Goal: Task Accomplishment & Management: Manage account settings

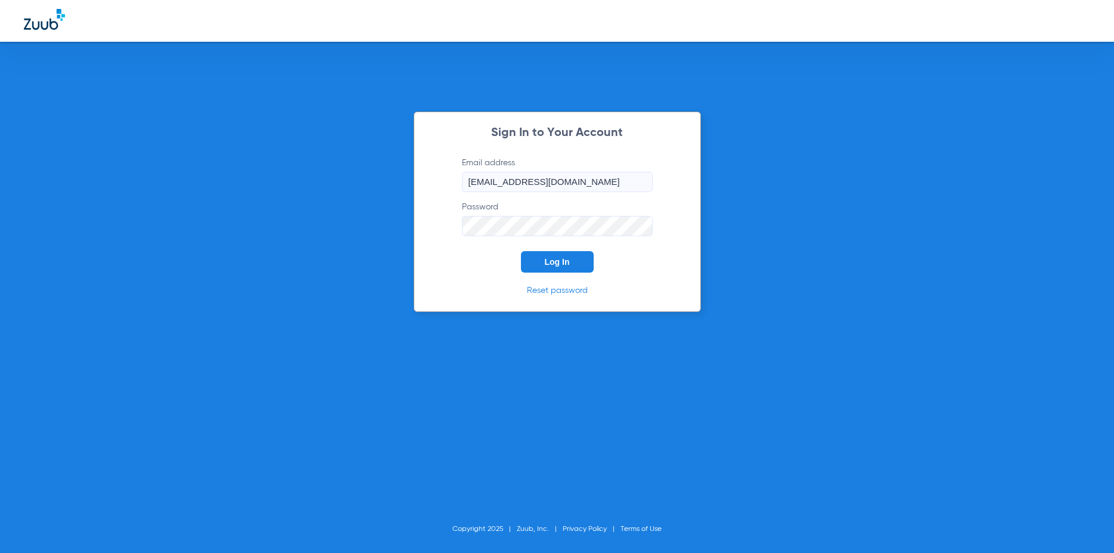
click at [544, 278] on div "Sign In to Your Account Email address [EMAIL_ADDRESS][DOMAIN_NAME] Password Log…" at bounding box center [557, 211] width 287 height 200
click at [550, 267] on button "Log In" at bounding box center [557, 261] width 73 height 21
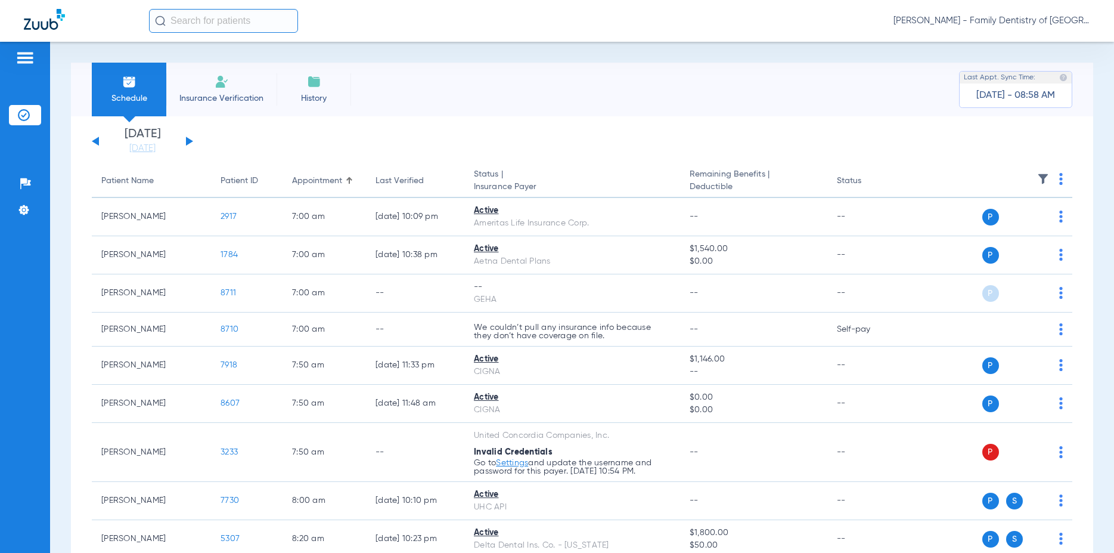
click at [190, 141] on button at bounding box center [189, 140] width 7 height 9
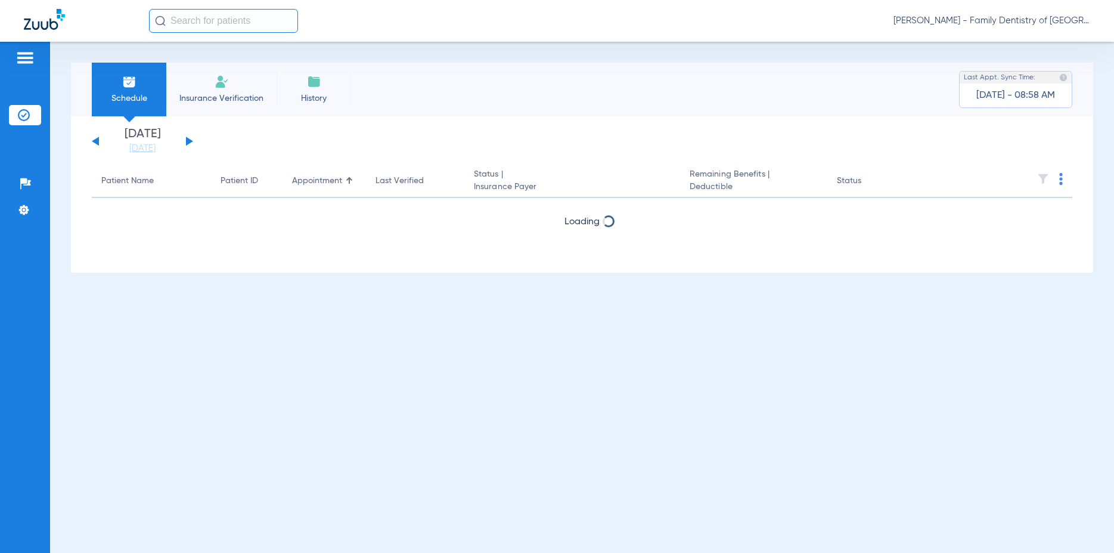
click at [190, 141] on button at bounding box center [189, 140] width 7 height 9
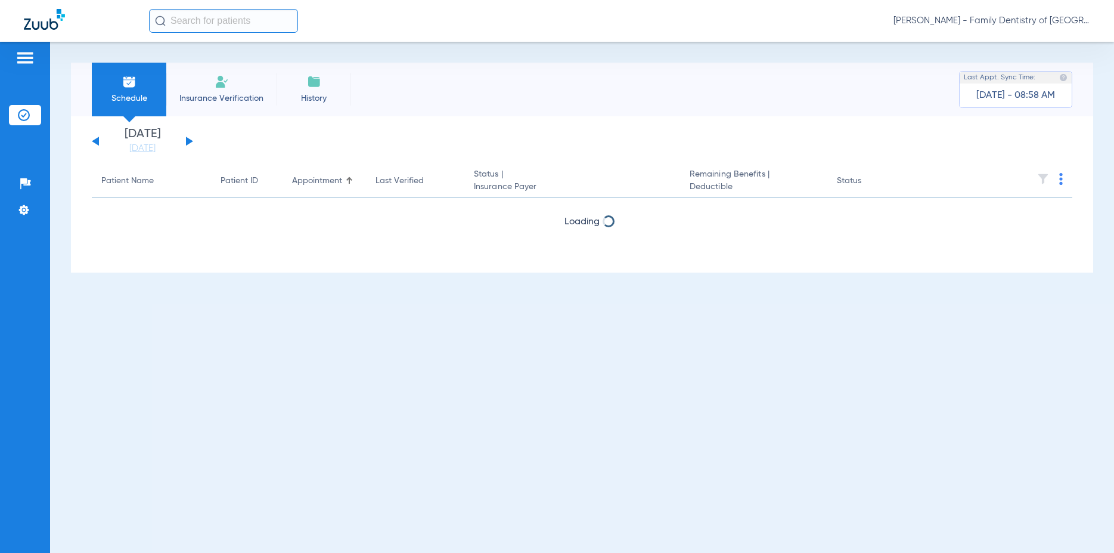
click at [190, 141] on button at bounding box center [189, 140] width 7 height 9
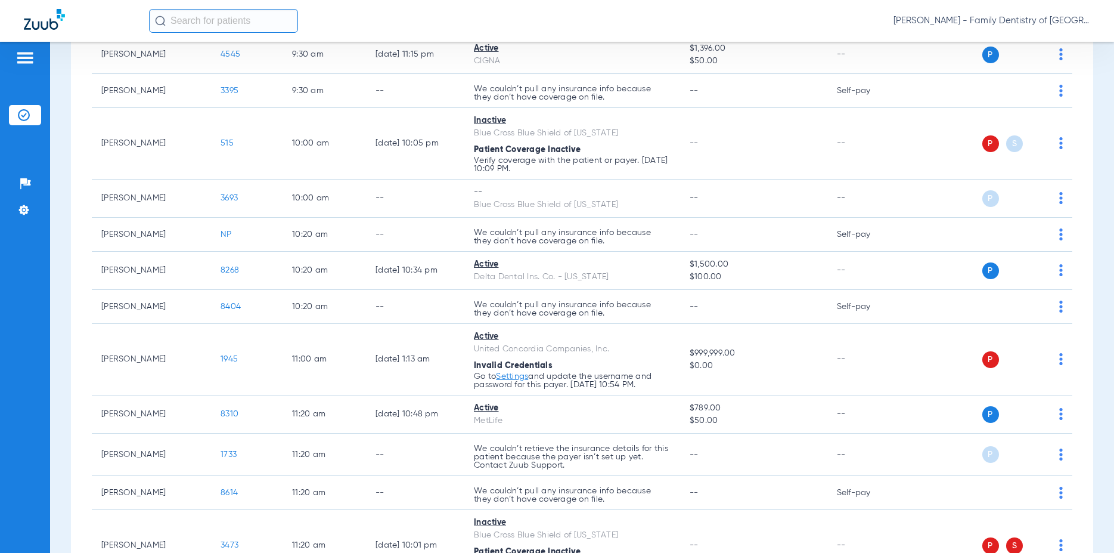
scroll to position [916, 0]
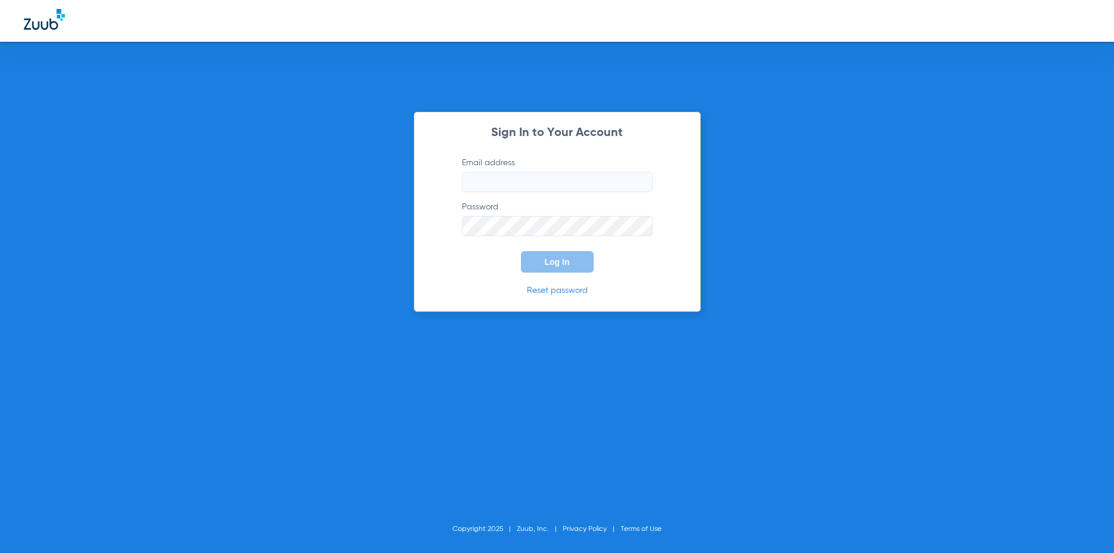
type input "[EMAIL_ADDRESS][DOMAIN_NAME]"
click at [579, 256] on button "Log In" at bounding box center [557, 261] width 73 height 21
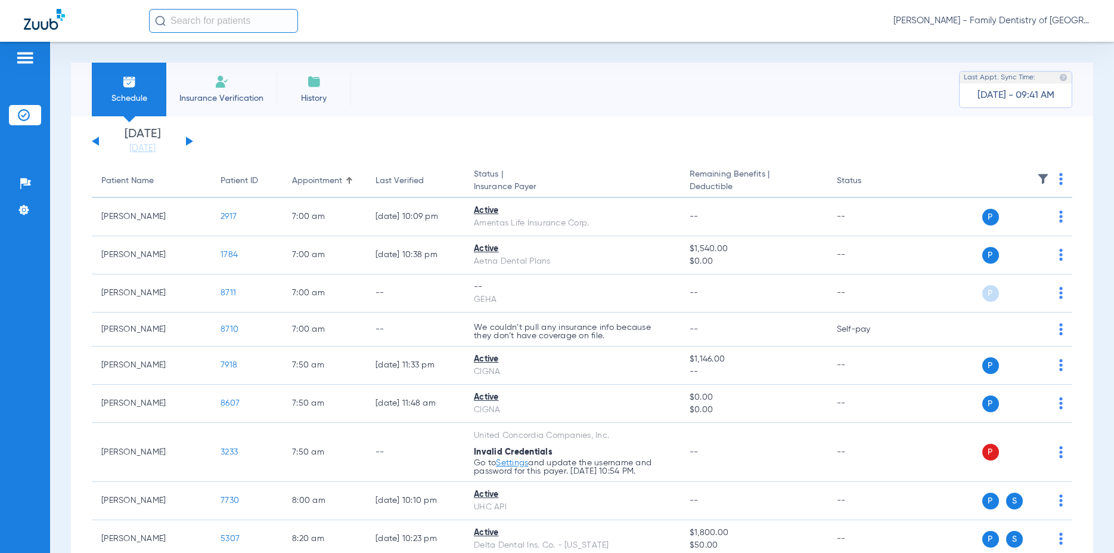
click at [187, 141] on button at bounding box center [189, 140] width 7 height 9
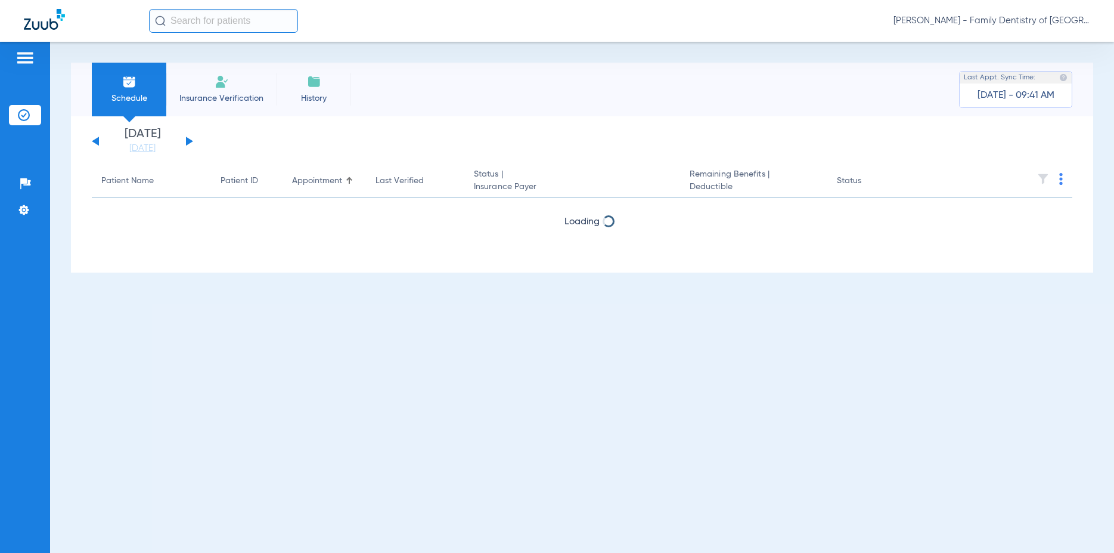
click at [187, 141] on button at bounding box center [189, 140] width 7 height 9
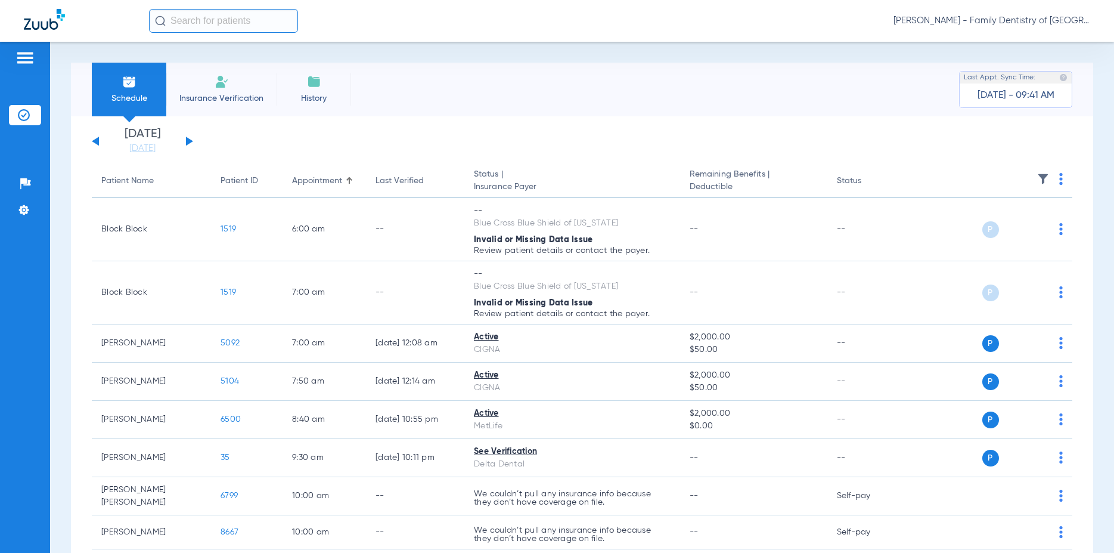
click at [187, 141] on button at bounding box center [189, 140] width 7 height 9
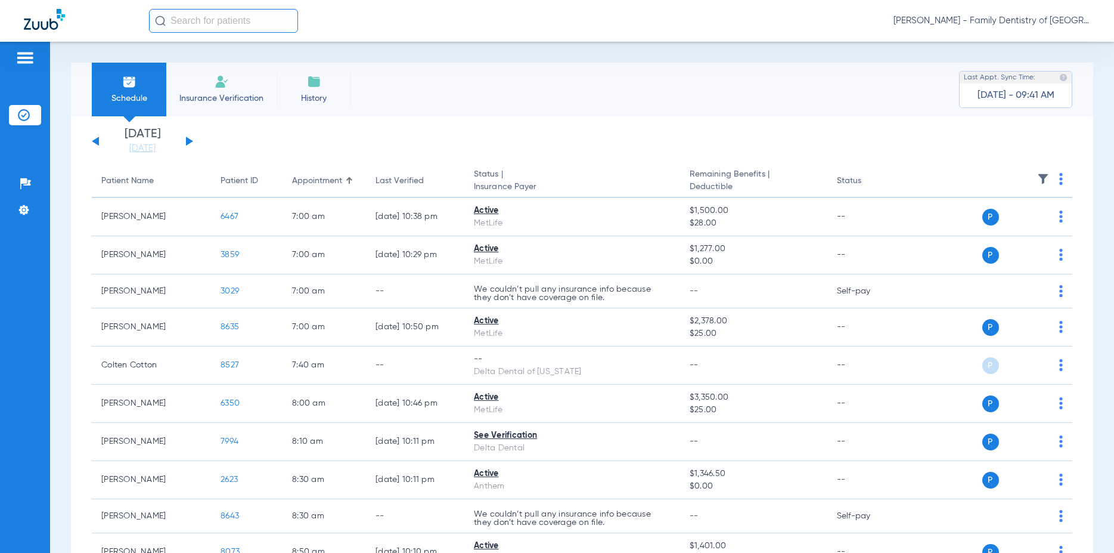
click at [187, 141] on button at bounding box center [189, 140] width 7 height 9
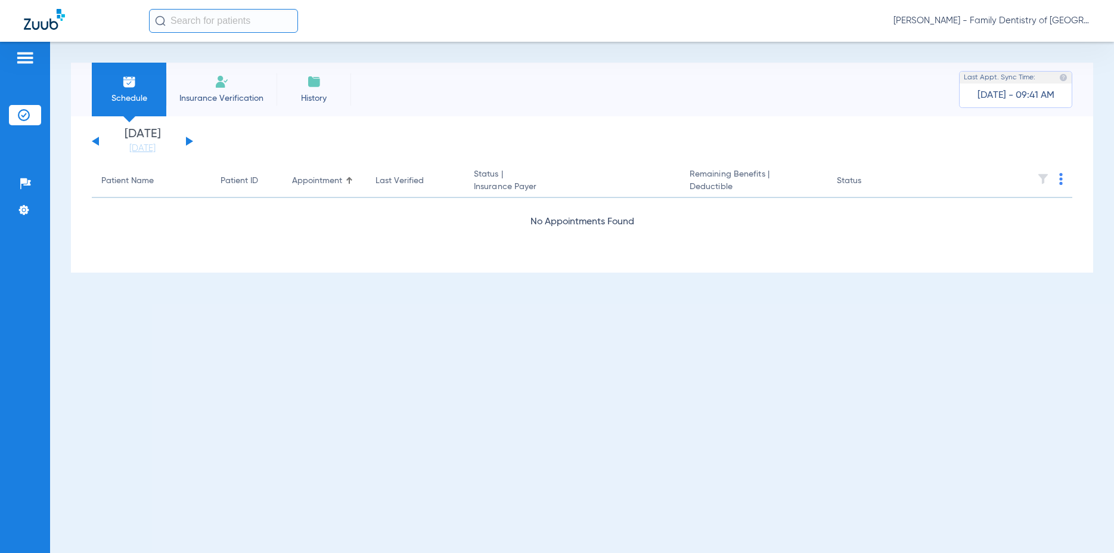
click at [187, 141] on button at bounding box center [189, 140] width 7 height 9
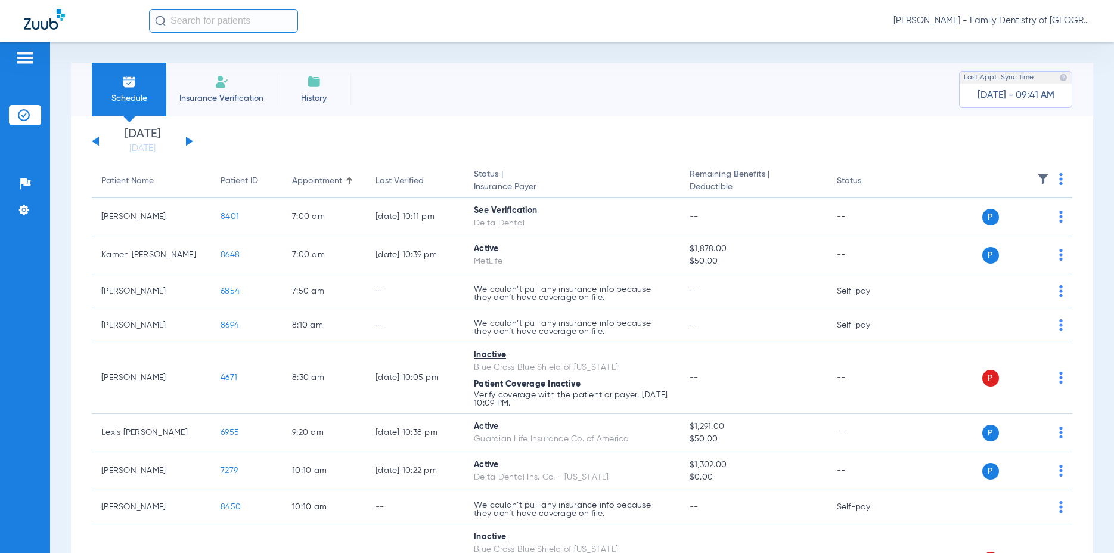
click at [187, 141] on button at bounding box center [189, 140] width 7 height 9
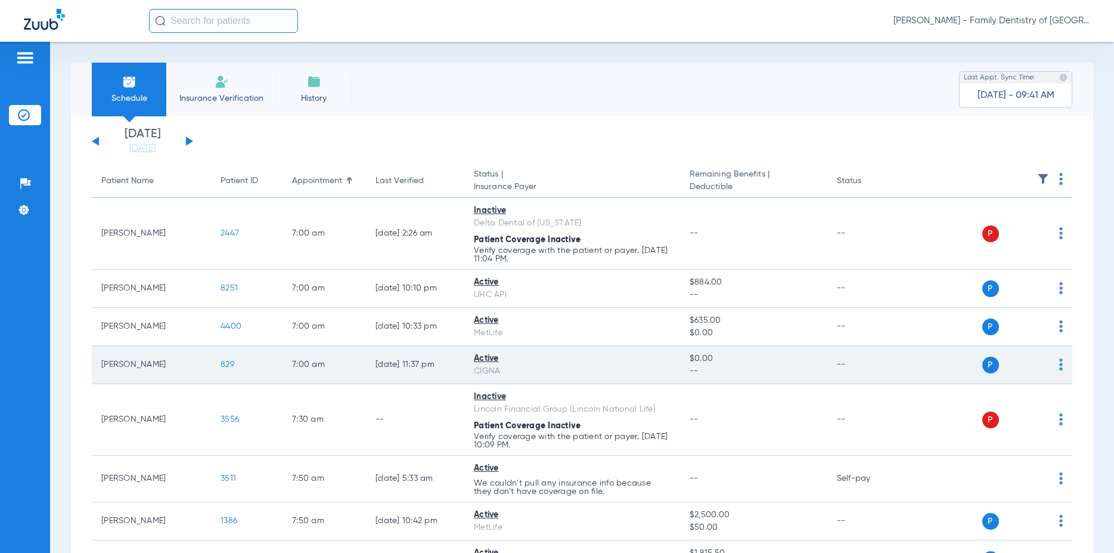
scroll to position [57, 0]
